Goal: Task Accomplishment & Management: Manage account settings

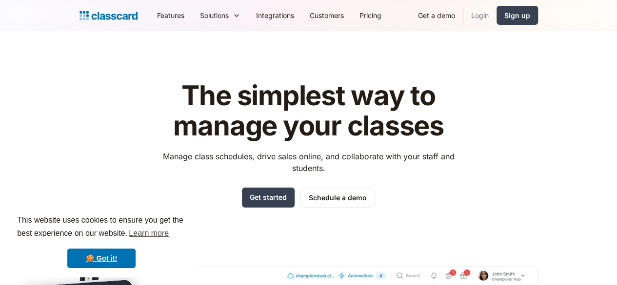
click at [496, 16] on link "Login" at bounding box center [479, 15] width 33 height 22
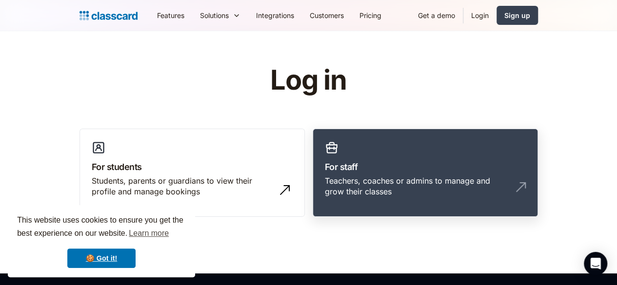
click at [379, 168] on h3 "For staff" at bounding box center [425, 166] width 201 height 13
